Goal: Transaction & Acquisition: Download file/media

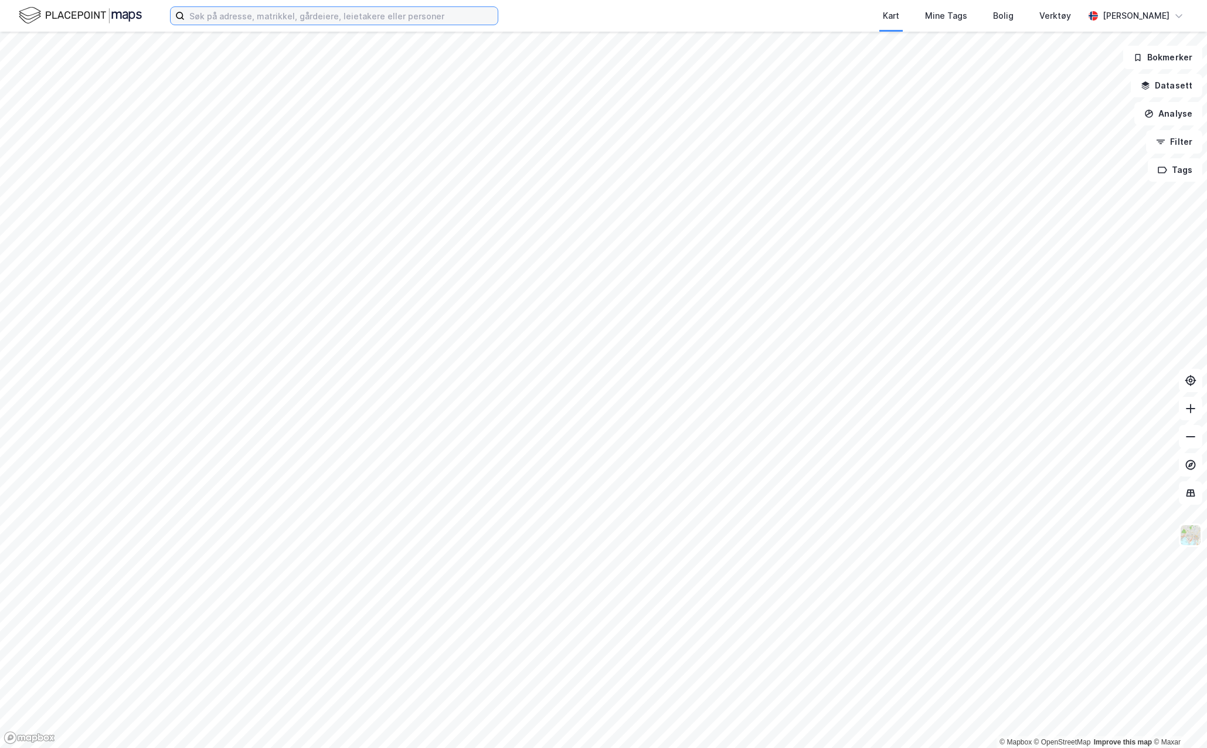
click at [419, 16] on input at bounding box center [341, 16] width 313 height 18
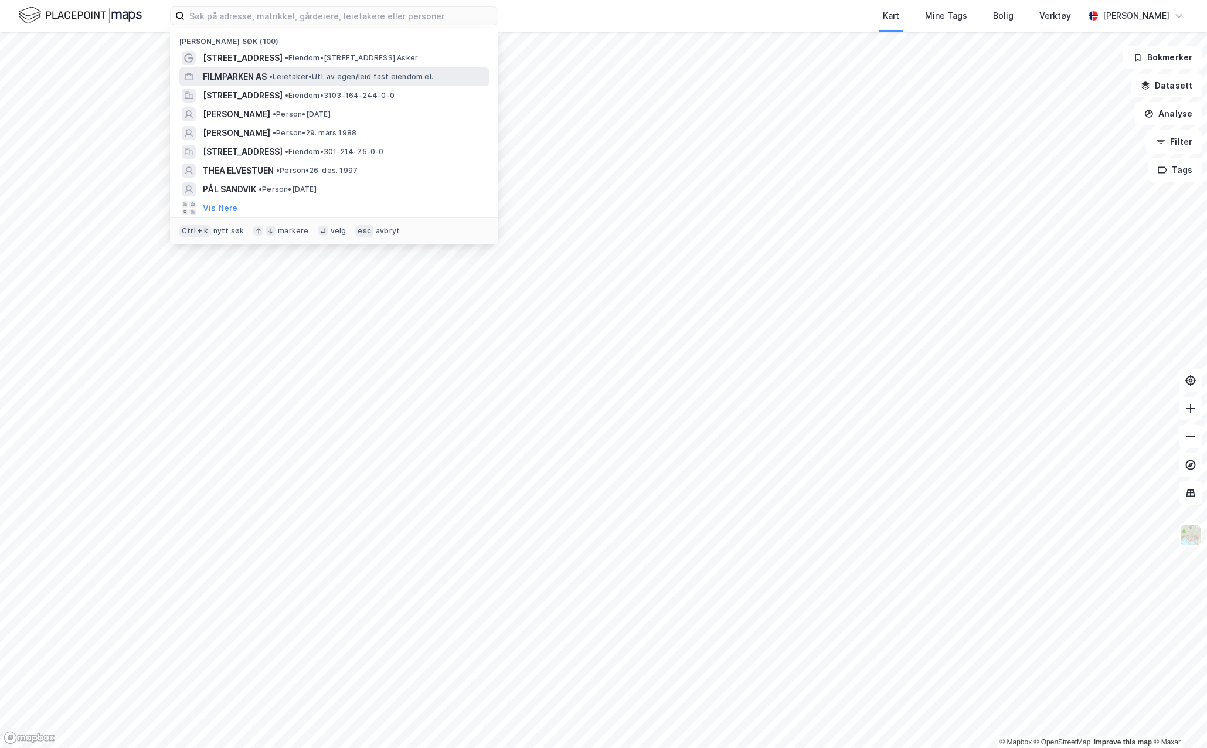
click at [313, 74] on span "• Leietaker • Utl. av egen/leid fast eiendom el." at bounding box center [351, 76] width 164 height 9
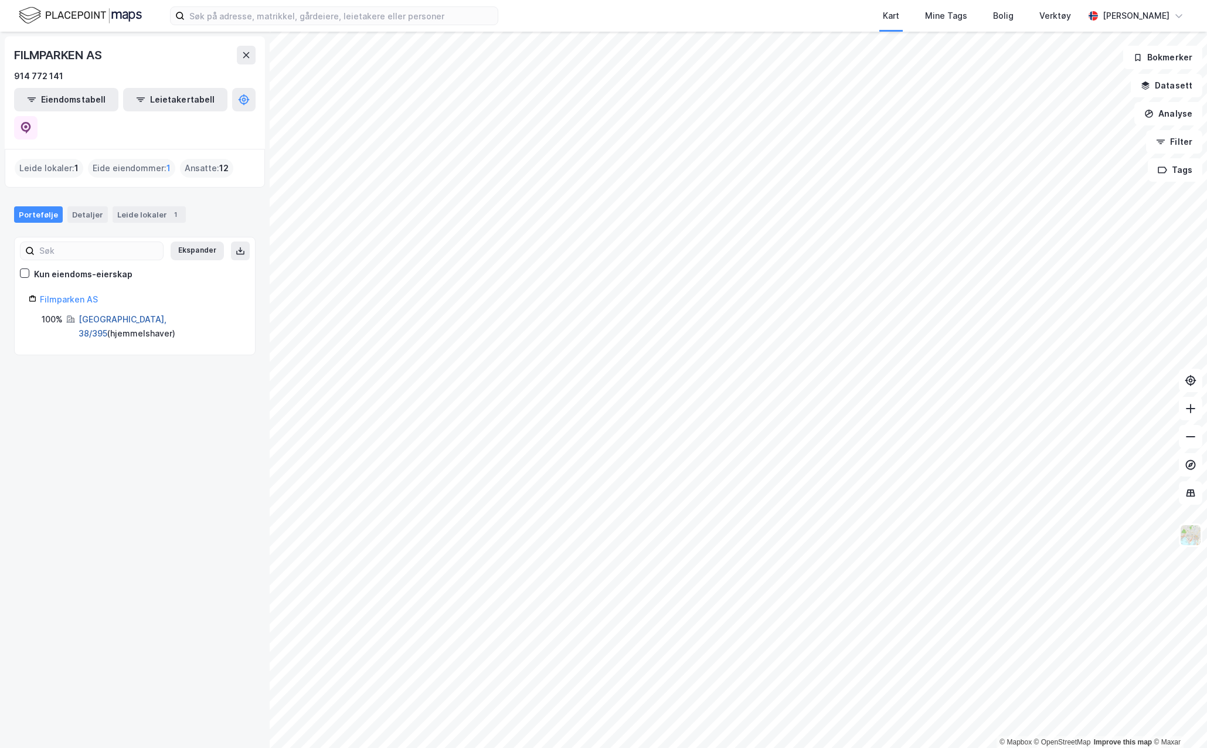
click at [85, 314] on link "[GEOGRAPHIC_DATA], 38/395" at bounding box center [123, 326] width 88 height 24
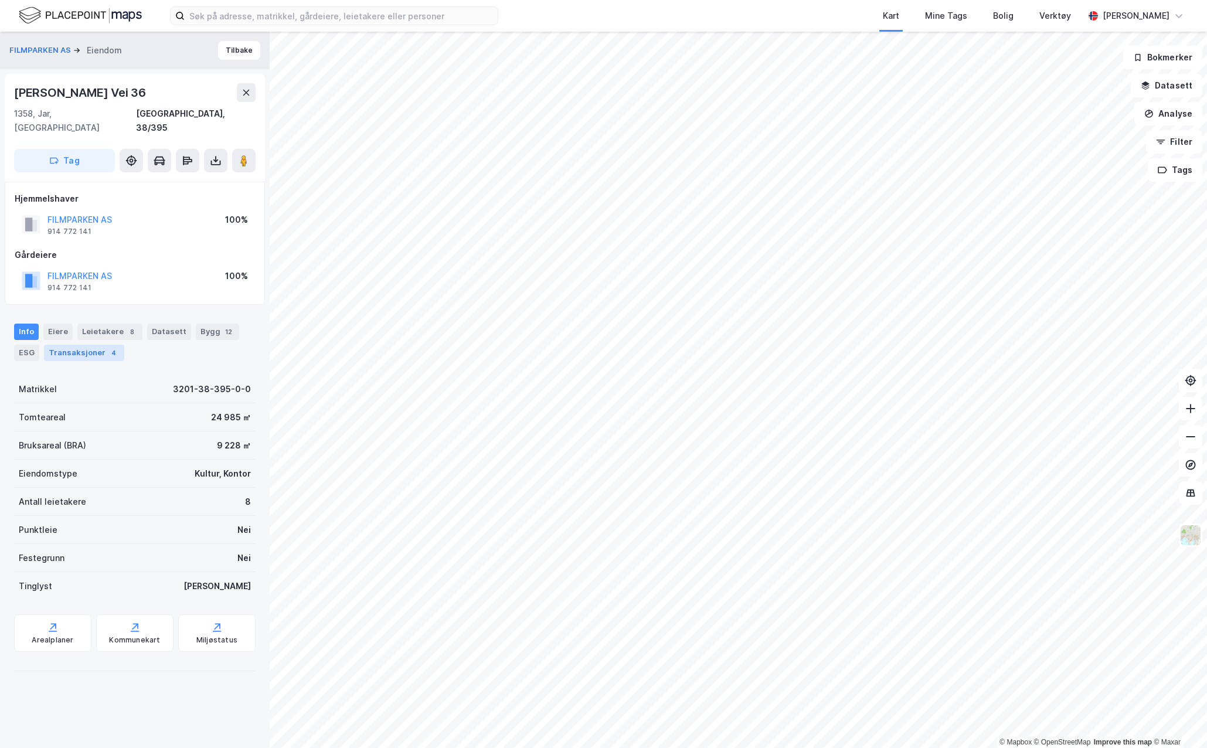
click at [79, 345] on div "Transaksjoner 4" at bounding box center [84, 353] width 80 height 16
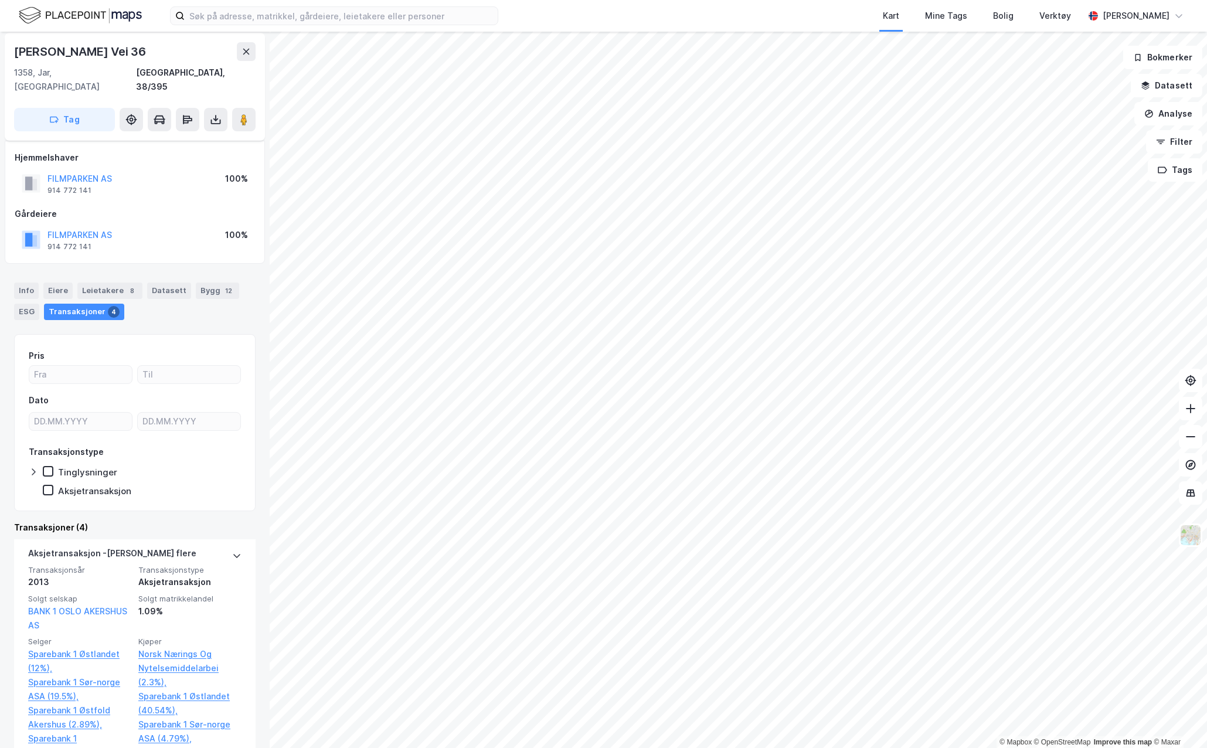
scroll to position [59, 0]
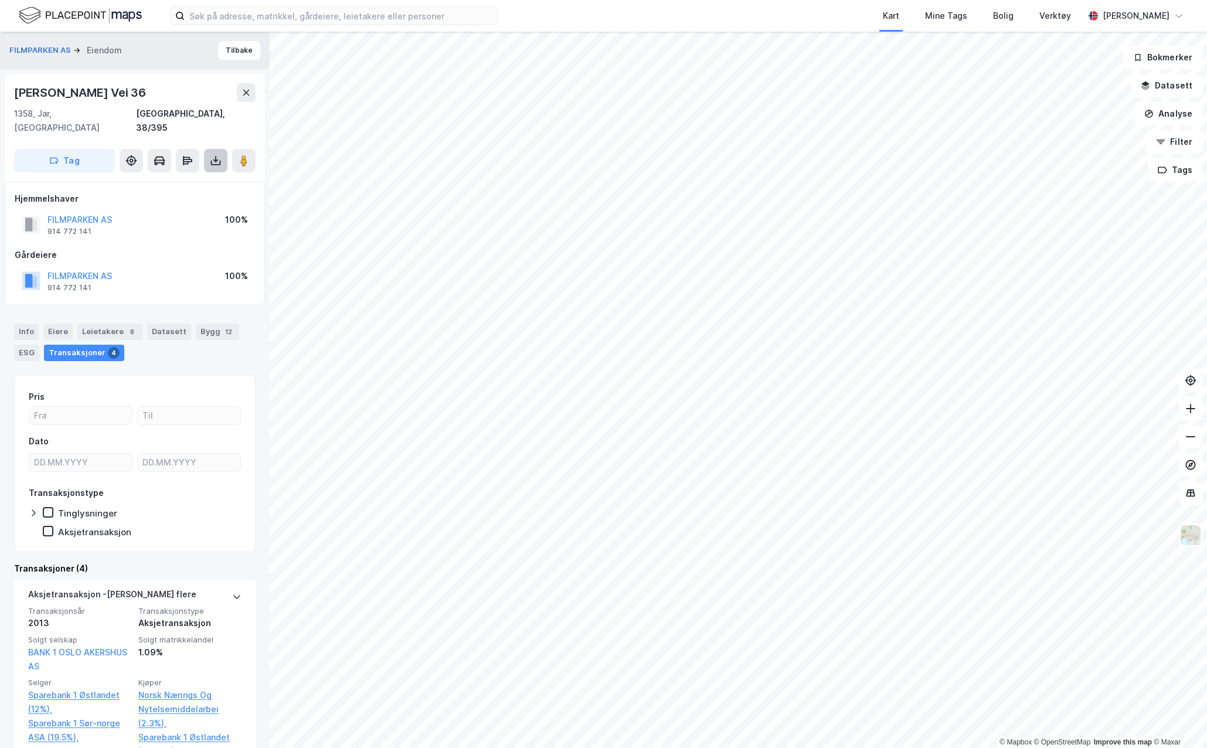
click at [212, 149] on button at bounding box center [215, 160] width 23 height 23
click at [200, 175] on div "Last ned grunnbok" at bounding box center [165, 184] width 125 height 19
